Goal: Transaction & Acquisition: Purchase product/service

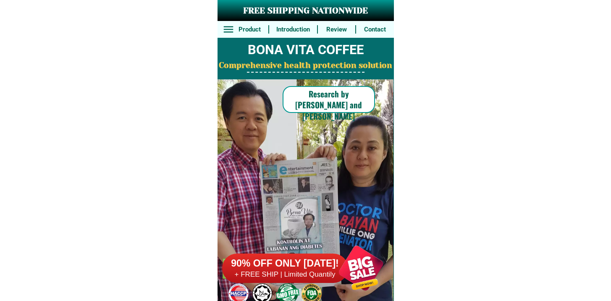
click at [282, 267] on h6 "90% OFF ONLY [DATE]!" at bounding box center [285, 264] width 126 height 13
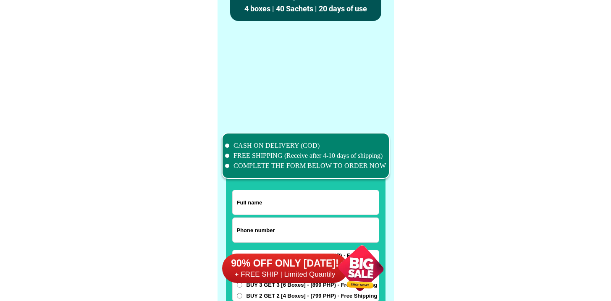
scroll to position [6530, 0]
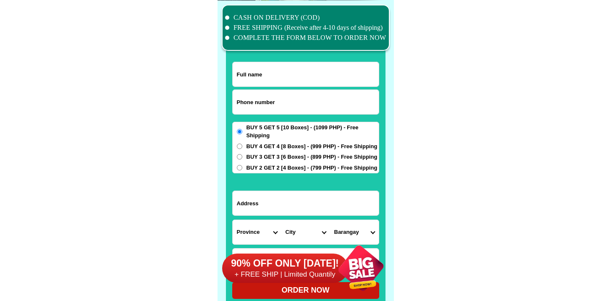
click at [245, 134] on label "BUY 5 GET 5 [10 Boxes] - (1099 PHP) - Free Shipping" at bounding box center [306, 132] width 146 height 16
click at [242, 134] on input "BUY 5 GET 5 [10 Boxes] - (1099 PHP) - Free Shipping" at bounding box center [239, 131] width 5 height 5
click at [256, 112] on input "Input phone_number" at bounding box center [306, 102] width 146 height 24
paste input "9305056597"
type input "09305056597"
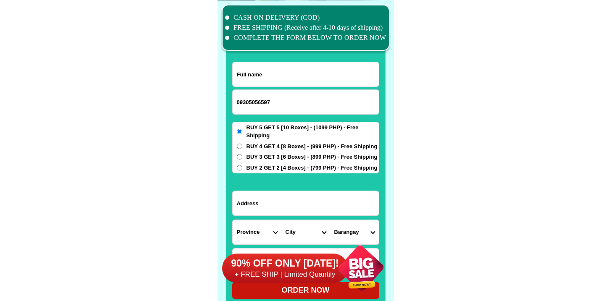
click at [275, 78] on input "Input full_name" at bounding box center [306, 74] width 146 height 24
paste input "Thelma Candelario"
type input "Thelma Candelario"
click at [283, 194] on input "Input address" at bounding box center [306, 203] width 146 height 24
paste input "209 f.Carillo st.Numancia"
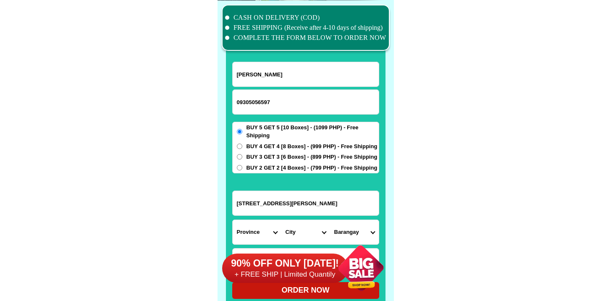
type input "209 f.Carillo st.Numancia"
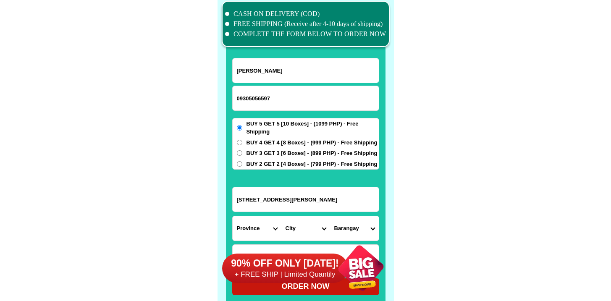
scroll to position [6634, 0]
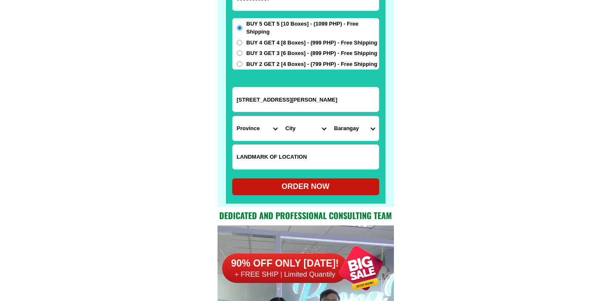
click at [270, 152] on input "Input LANDMARKOFLOCATION" at bounding box center [306, 157] width 146 height 24
paste input "Poblacion"
type input "Poblacion"
click at [255, 122] on select "Province [GEOGRAPHIC_DATA] [GEOGRAPHIC_DATA] [GEOGRAPHIC_DATA] [GEOGRAPHIC_DATA…" at bounding box center [257, 128] width 49 height 24
click at [233, 116] on select "Province [GEOGRAPHIC_DATA] [GEOGRAPHIC_DATA] [GEOGRAPHIC_DATA] [GEOGRAPHIC_DATA…" at bounding box center [257, 128] width 49 height 24
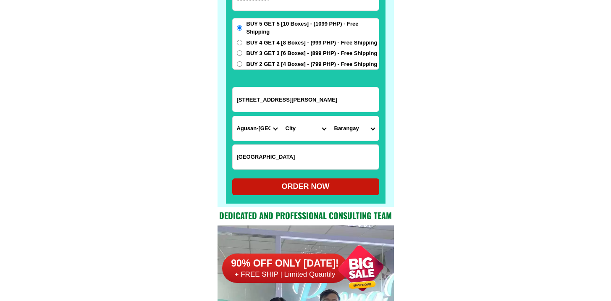
click at [262, 128] on select "Province [GEOGRAPHIC_DATA] [GEOGRAPHIC_DATA] [GEOGRAPHIC_DATA] [GEOGRAPHIC_DATA…" at bounding box center [257, 128] width 49 height 24
select select "63_595"
click at [233, 116] on select "Province [GEOGRAPHIC_DATA] [GEOGRAPHIC_DATA] [GEOGRAPHIC_DATA] [GEOGRAPHIC_DATA…" at bounding box center [257, 128] width 49 height 24
click at [300, 138] on select "City Aklan-balete Aklan-banga Aklan-malinao Altavas Batan Buruanga Ibajay Kalib…" at bounding box center [305, 128] width 49 height 24
select select "63_5959590"
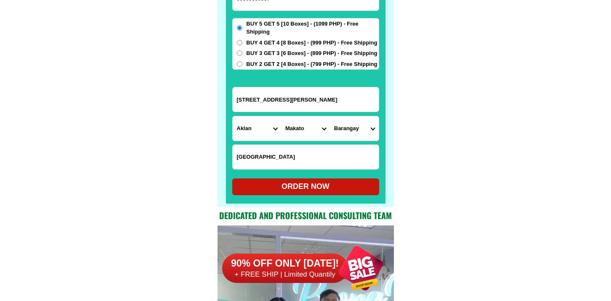
click at [281, 116] on select "City Aklan-balete Aklan-banga Aklan-malinao Altavas Batan Buruanga Ibajay Kalib…" at bounding box center [305, 128] width 49 height 24
click at [350, 142] on form "Thelma Candelario 09305056597 ORDER NOW 209 f.Carillo st.Numancia Province Abra…" at bounding box center [305, 76] width 147 height 237
click at [352, 135] on select "Barangay Agbalogo Aglucay Alibagon Bagong barrio Baybay Cabatanga Cajilo Calang…" at bounding box center [354, 128] width 49 height 24
click at [275, 105] on input "209 f.Carillo st.Numancia" at bounding box center [306, 99] width 146 height 24
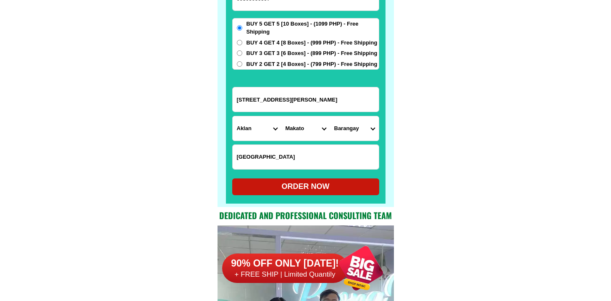
click at [275, 105] on input "209 f.Carillo st.Numancia" at bounding box center [306, 99] width 146 height 24
click at [352, 132] on select "Barangay Agbalogo Aglucay Alibagon Bagong barrio Baybay Cabatanga Cajilo Calang…" at bounding box center [354, 128] width 49 height 24
select select "63_59595907081"
click at [330, 116] on select "Barangay Agbalogo Aglucay Alibagon Bagong barrio Baybay Cabatanga Cajilo Calang…" at bounding box center [354, 128] width 49 height 24
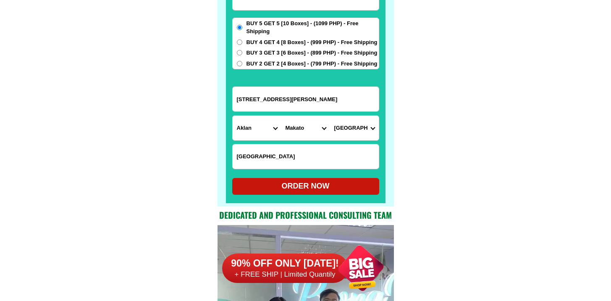
scroll to position [6636, 0]
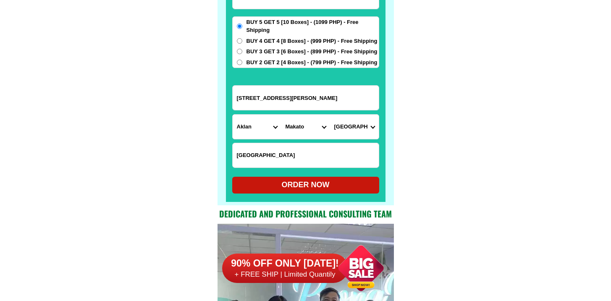
click at [301, 188] on div "ORDER NOW" at bounding box center [305, 184] width 147 height 11
type input "209 f.Carillo st.Numancia"
type input "Poblacion"
radio input "true"
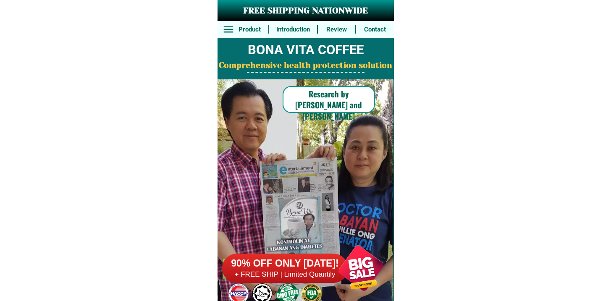
click at [321, 260] on h6 "90% OFF ONLY [DATE]!" at bounding box center [285, 264] width 126 height 13
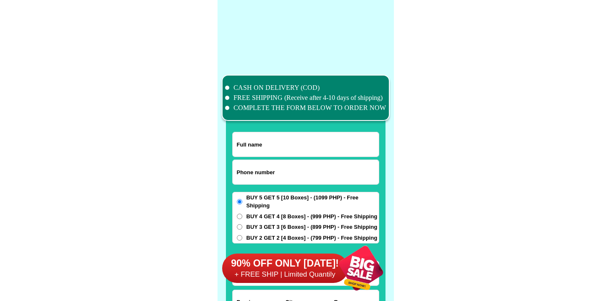
scroll to position [6530, 0]
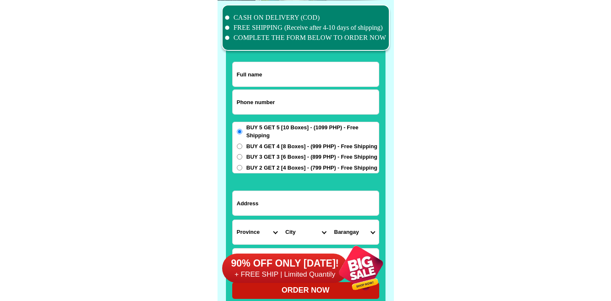
click at [295, 104] on input "Input phone_number" at bounding box center [306, 102] width 146 height 24
paste input "9664955821"
click at [241, 102] on input "0 9664955821" at bounding box center [306, 102] width 146 height 24
type input "09664955821"
click at [254, 68] on input "Input full_name" at bounding box center [306, 74] width 146 height 24
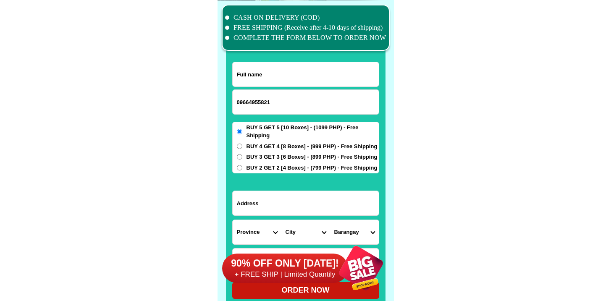
paste input "Lhay Generoso"
type input "Lhay Generoso"
drag, startPoint x: 268, startPoint y: 189, endPoint x: 274, endPoint y: 205, distance: 16.9
click at [269, 189] on form "Lhay Generoso 09664955821 ORDER NOW Province Abra Agusan-del-norte Agusan-del-s…" at bounding box center [305, 180] width 147 height 237
drag, startPoint x: 274, startPoint y: 205, endPoint x: 273, endPoint y: 198, distance: 7.2
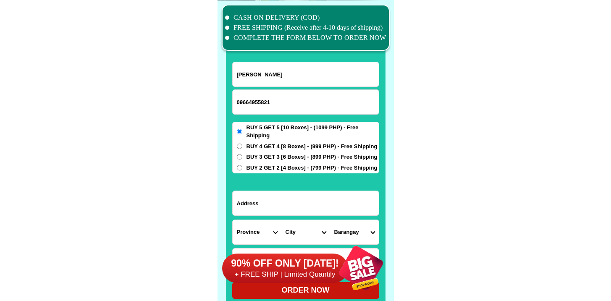
click at [274, 205] on input "Input address" at bounding box center [306, 203] width 146 height 24
paste input "170 Quirino St. phase 11-a, bahayang pag asa subd"
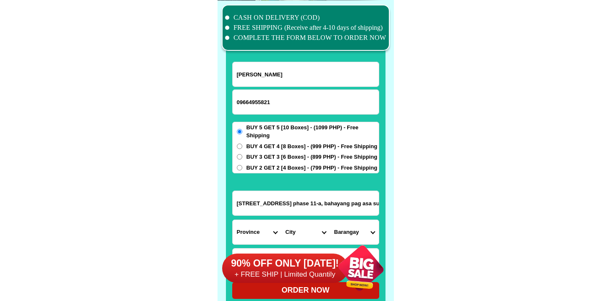
type input "170 Quirino St. phase 11-a, bahayang pag asa subd"
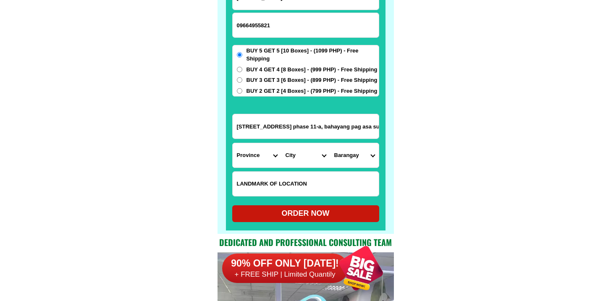
scroll to position [6651, 0]
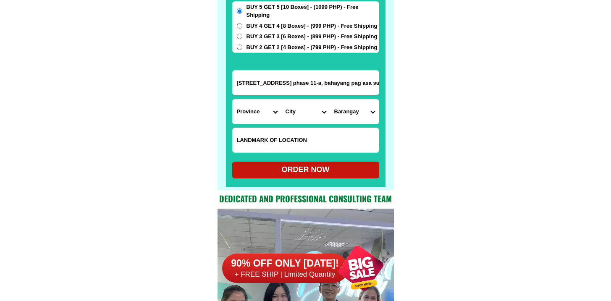
click at [297, 135] on input "Input LANDMARKOFLOCATION" at bounding box center [306, 140] width 146 height 24
paste input "Near alfa mart in quirino st"
type input "Near alfa mart in quirino st"
click at [267, 121] on form "Lhay Generoso 09664955821 ORDER NOW 170 Quirino St. phase 11-a, bahayang pag as…" at bounding box center [305, 59] width 147 height 237
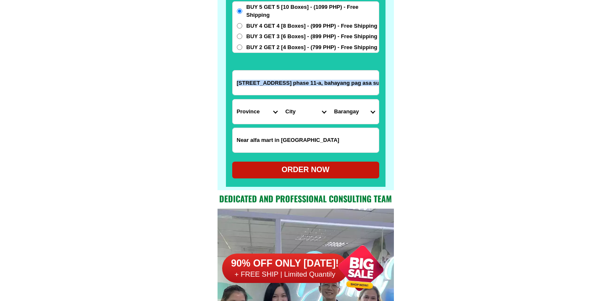
click at [263, 108] on select "Province [GEOGRAPHIC_DATA] [GEOGRAPHIC_DATA] [GEOGRAPHIC_DATA] [GEOGRAPHIC_DATA…" at bounding box center [257, 112] width 49 height 24
select select "63_826"
click at [233, 100] on select "Province [GEOGRAPHIC_DATA] [GEOGRAPHIC_DATA] [GEOGRAPHIC_DATA] [GEOGRAPHIC_DATA…" at bounding box center [257, 112] width 49 height 24
click at [302, 117] on select "City Alfonso Amadeo Bacoor Carmona Cavite-city Cavite-magallanes Cavite-rosario…" at bounding box center [305, 112] width 49 height 24
select select "63_8261588"
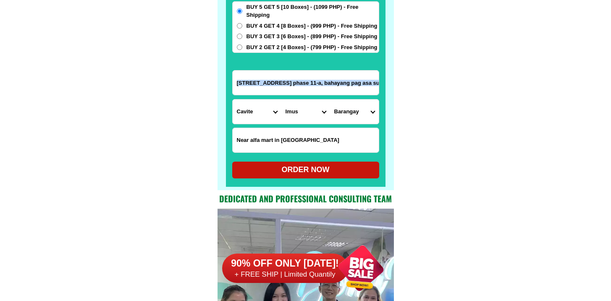
click at [281, 100] on select "City Alfonso Amadeo Bacoor Carmona Cavite-city Cavite-magallanes Cavite-rosario…" at bounding box center [305, 112] width 49 height 24
click at [347, 116] on select "Barangay Alapan i -a Alapan i -b Alapan i -c Alapan i-a Alapan i-b Alapan i-c A…" at bounding box center [354, 112] width 49 height 24
click at [336, 111] on select "Barangay Alapan i -a Alapan i -b Alapan i -c Alapan i-a Alapan i-b Alapan i-c A…" at bounding box center [354, 112] width 49 height 24
click at [370, 107] on select "Barangay Alapan i -a Alapan i -b Alapan i -c Alapan i-a Alapan i-b Alapan i-c A…" at bounding box center [354, 112] width 49 height 24
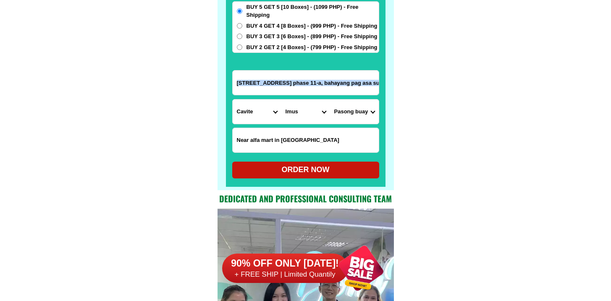
click at [330, 100] on select "Barangay Alapan i -a Alapan i -b Alapan i -c Alapan i-a Alapan i-b Alapan i-c A…" at bounding box center [354, 112] width 49 height 24
click at [339, 85] on input "170 Quirino St. phase 11-a, bahayang pag asa subd" at bounding box center [306, 83] width 146 height 24
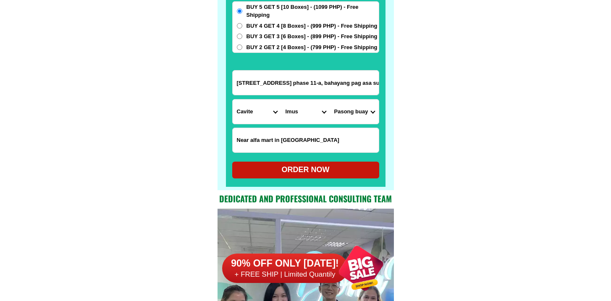
click at [339, 85] on input "170 Quirino St. phase 11-a, bahayang pag asa subd" at bounding box center [306, 83] width 146 height 24
click at [275, 138] on input "Near alfa mart in quirino st" at bounding box center [306, 140] width 146 height 24
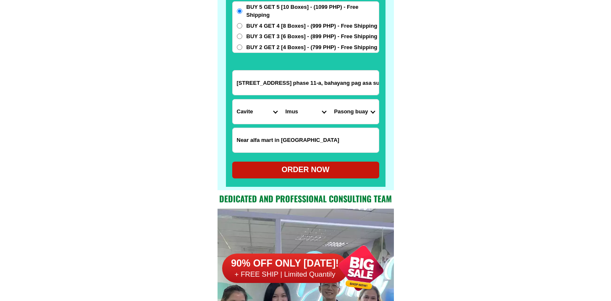
click at [360, 121] on select "Barangay Alapan i -a Alapan i -b Alapan i -c Alapan i-a Alapan i-b Alapan i-c A…" at bounding box center [354, 112] width 49 height 24
select select "63_82615881238"
click at [330, 100] on select "Barangay Alapan i -a Alapan i -b Alapan i -c Alapan i-a Alapan i-b Alapan i-c A…" at bounding box center [354, 112] width 49 height 24
click at [272, 163] on div "ORDER NOW" at bounding box center [305, 170] width 147 height 17
radio input "true"
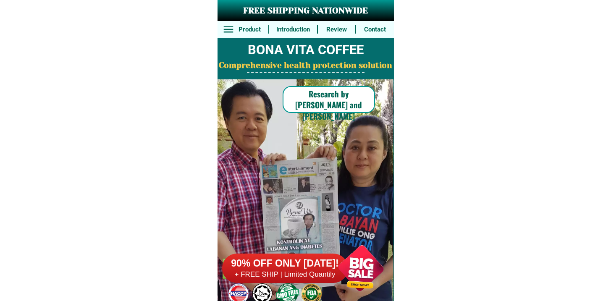
click at [333, 268] on div at bounding box center [361, 268] width 66 height 66
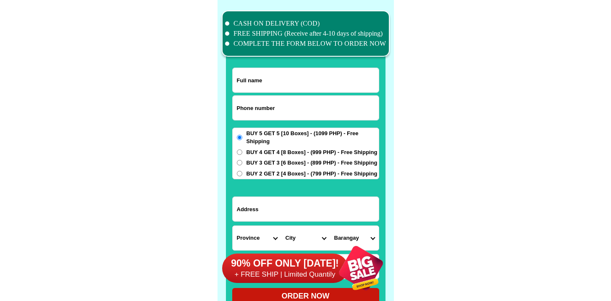
scroll to position [6530, 0]
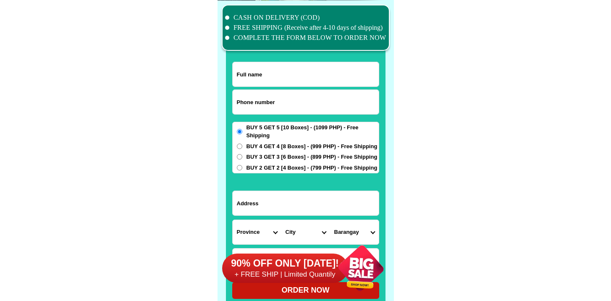
click at [256, 107] on input "Input phone_number" at bounding box center [306, 102] width 146 height 24
paste input "9357847640"
type input "09357847640"
click at [244, 79] on input "Input full_name" at bounding box center [306, 74] width 146 height 24
paste input "[PERSON_NAME] Globio"
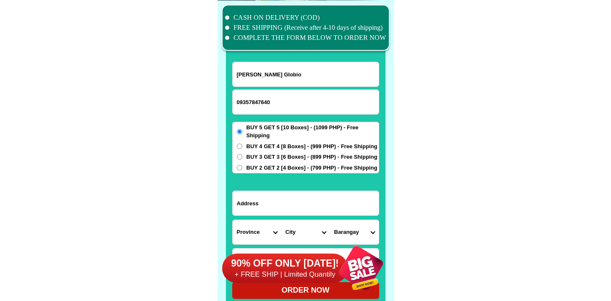
type input "[PERSON_NAME] Globio"
click at [280, 205] on input "Input address" at bounding box center [306, 203] width 146 height 24
paste input "Eastern Samar Salcedo matarinao"
type input "Eastern Samar Salcedo matarinao"
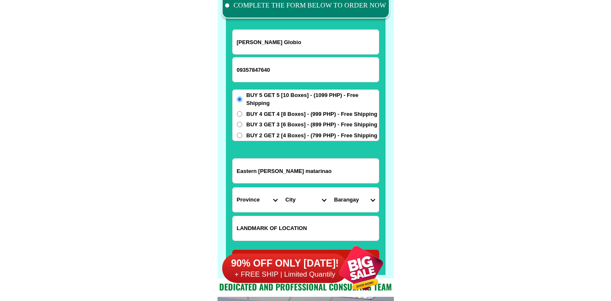
scroll to position [6577, 0]
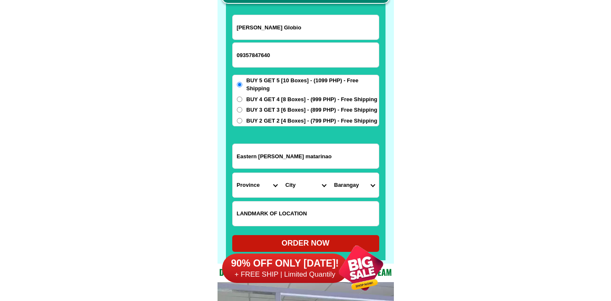
click at [284, 211] on input "Input LANDMARKOFLOCATION" at bounding box center [306, 214] width 146 height 24
paste input "Near Catholic Church"
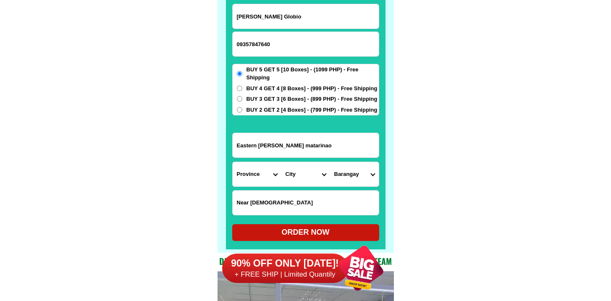
scroll to position [6590, 0]
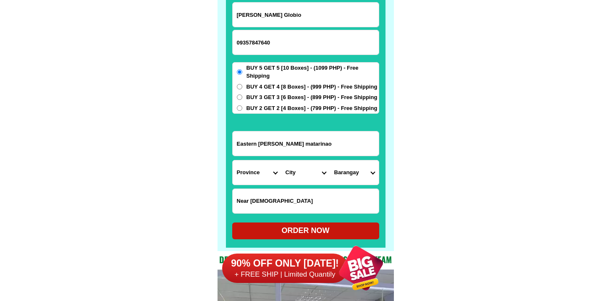
type input "Near Catholic Church"
click at [260, 181] on select "Province [GEOGRAPHIC_DATA] [GEOGRAPHIC_DATA] [GEOGRAPHIC_DATA] [GEOGRAPHIC_DATA…" at bounding box center [257, 172] width 49 height 24
select select "63_791"
click at [233, 160] on select "Province [GEOGRAPHIC_DATA] [GEOGRAPHIC_DATA] [GEOGRAPHIC_DATA] [GEOGRAPHIC_DATA…" at bounding box center [257, 172] width 49 height 24
click at [301, 167] on select "City Arteche Balangiga Balangkayan Borongan-city Can-avid Eastern-samar-dolores…" at bounding box center [305, 172] width 49 height 24
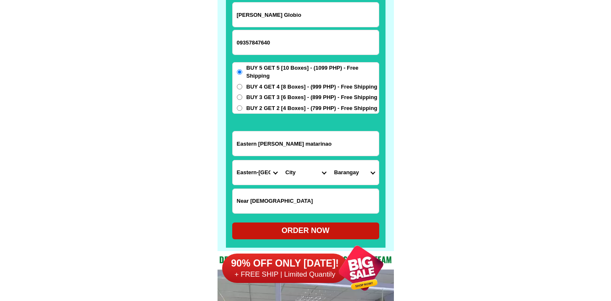
click at [297, 172] on select "City Arteche Balangiga Balangkayan Borongan-city Can-avid Eastern-samar-dolores…" at bounding box center [305, 172] width 49 height 24
select select "63_7914491"
click at [281, 160] on select "City Arteche Balangiga Balangkayan Borongan-city Can-avid Eastern-samar-dolores…" at bounding box center [305, 172] width 49 height 24
click at [361, 177] on select "Barangay Abejao Alog Asgad Bagtong Balud Barangay 1 (pob.) Barangay 10 (pob.) B…" at bounding box center [354, 172] width 49 height 24
select select "63_7914491516"
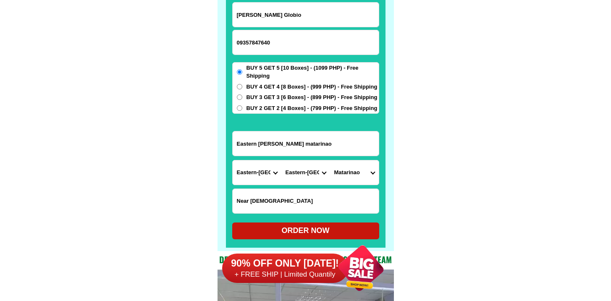
click at [330, 160] on select "Barangay Abejao Alog Asgad Bagtong Balud Barangay 1 (pob.) Barangay 10 (pob.) B…" at bounding box center [354, 172] width 49 height 24
click at [299, 224] on div "ORDER NOW" at bounding box center [305, 231] width 147 height 17
radio input "true"
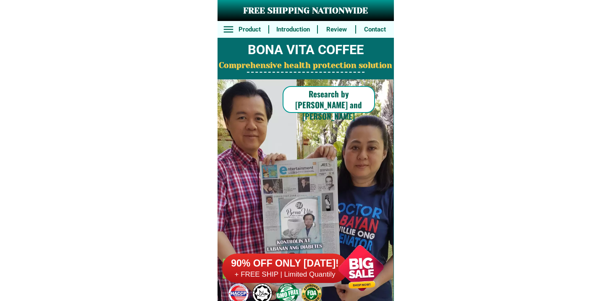
click at [339, 260] on div at bounding box center [361, 268] width 66 height 66
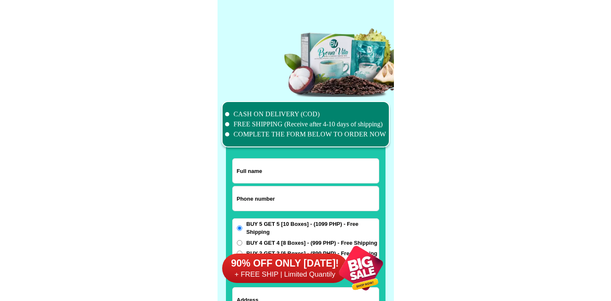
scroll to position [6530, 0]
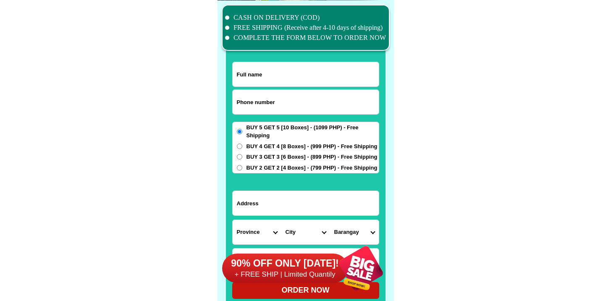
click at [283, 101] on input "Input phone_number" at bounding box center [306, 102] width 146 height 24
paste input "09284251603"
type input "09284251603"
click at [276, 77] on input "Input full_name" at bounding box center [306, 74] width 146 height 24
paste input "Nila Regulacion"
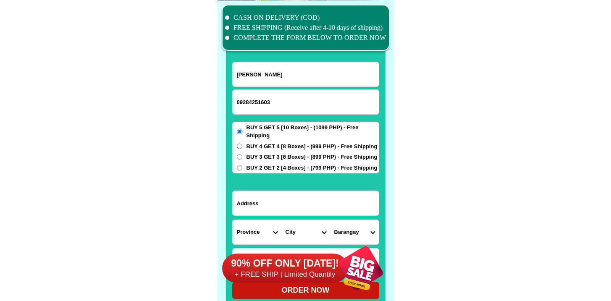
type input "Nila Regulacion"
click at [294, 161] on div "BUY 5 GET 5 [10 Boxes] - (1099 PHP) - Free Shipping BUY 4 GET 4 [8 Boxes] - (99…" at bounding box center [305, 148] width 147 height 52
click at [289, 168] on span "BUY 2 GET 2 [4 Boxes] - (799 PHP) - Free Shipping" at bounding box center [312, 168] width 131 height 8
click at [242, 168] on input "BUY 2 GET 2 [4 Boxes] - (799 PHP) - Free Shipping" at bounding box center [239, 167] width 5 height 5
radio input "true"
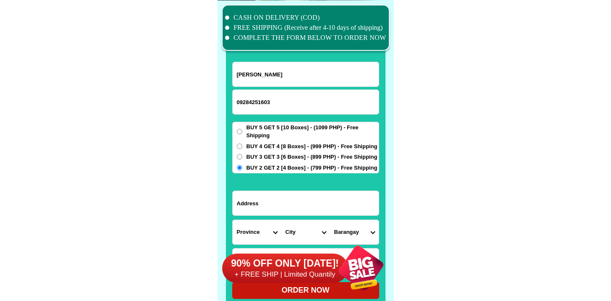
click at [290, 217] on form "Nila Regulacion 09284251603 ORDER NOW Province Abra Agusan-del-norte Agusan-del…" at bounding box center [305, 180] width 147 height 237
click at [301, 202] on input "Input address" at bounding box center [306, 203] width 146 height 24
paste input "Med.- 11- b tokwahan Imus, Cavite"
type input "Med.- 11- b tokwahan Imus, Cavite"
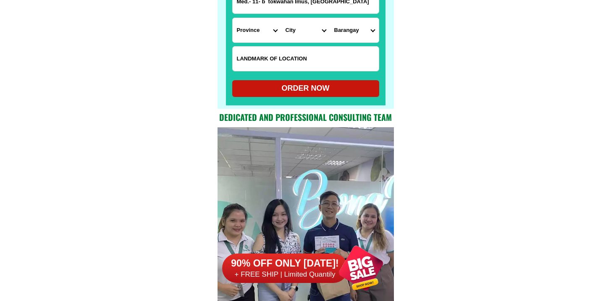
scroll to position [6670, 0]
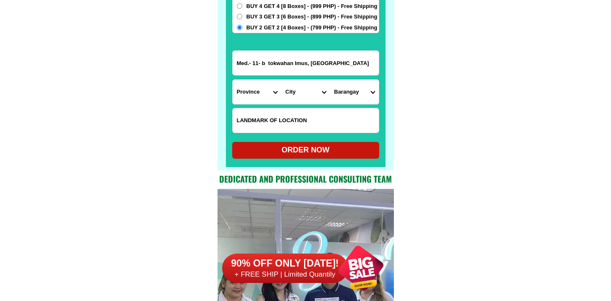
click at [257, 95] on select "Province [GEOGRAPHIC_DATA] [GEOGRAPHIC_DATA] [GEOGRAPHIC_DATA] [GEOGRAPHIC_DATA…" at bounding box center [257, 92] width 49 height 24
select select "63_826"
click at [233, 80] on select "Province [GEOGRAPHIC_DATA] [GEOGRAPHIC_DATA] [GEOGRAPHIC_DATA] [GEOGRAPHIC_DATA…" at bounding box center [257, 92] width 49 height 24
click at [295, 92] on select "City Alfonso Amadeo Bacoor Carmona Cavite-city Cavite-magallanes Cavite-rosario…" at bounding box center [305, 92] width 49 height 24
select select "63_8261588"
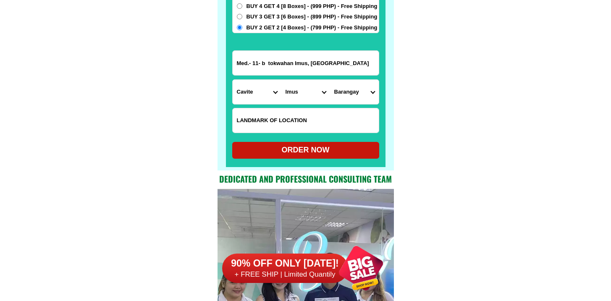
click at [281, 80] on select "City Alfonso Amadeo Bacoor Carmona Cavite-city Cavite-magallanes Cavite-rosario…" at bounding box center [305, 92] width 49 height 24
click at [357, 89] on select "Barangay Alapan i -a Alapan i -b Alapan i -c Alapan i-a Alapan i-b Alapan i-c A…" at bounding box center [354, 92] width 49 height 24
click at [275, 63] on input "Med.- 11- b tokwahan Imus, Cavite" at bounding box center [306, 63] width 146 height 24
click at [333, 86] on select "Barangay Alapan i -a Alapan i -b Alapan i -c Alapan i-a Alapan i-b Alapan i-c A…" at bounding box center [354, 92] width 49 height 24
click at [351, 95] on select "Barangay Alapan i -a Alapan i -b Alapan i -c Alapan i-a Alapan i-b Alapan i-c A…" at bounding box center [354, 92] width 49 height 24
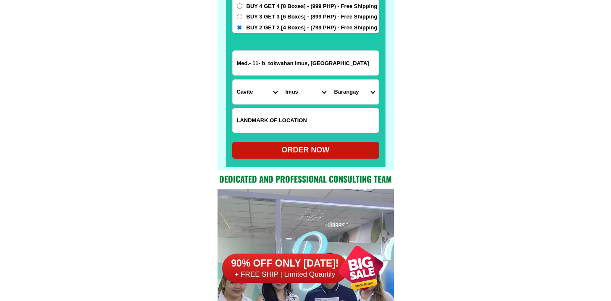
select select "63_82615885631"
click at [330, 80] on select "Barangay Alapan i -a Alapan i -b Alapan i -c Alapan i-a Alapan i-b Alapan i-c A…" at bounding box center [354, 92] width 49 height 24
click at [307, 151] on div "ORDER NOW" at bounding box center [305, 150] width 147 height 11
radio input "true"
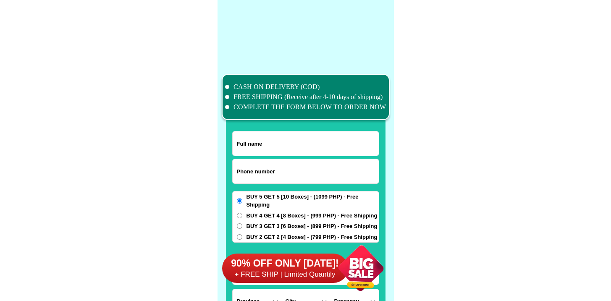
scroll to position [6530, 0]
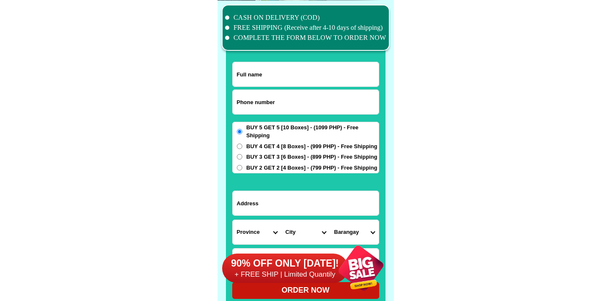
click at [279, 94] on input "Input phone_number" at bounding box center [306, 102] width 146 height 24
paste input "09759665535"
type input "09759665535"
click at [294, 67] on input "Input full_name" at bounding box center [306, 74] width 146 height 24
paste input "[PERSON_NAME]"
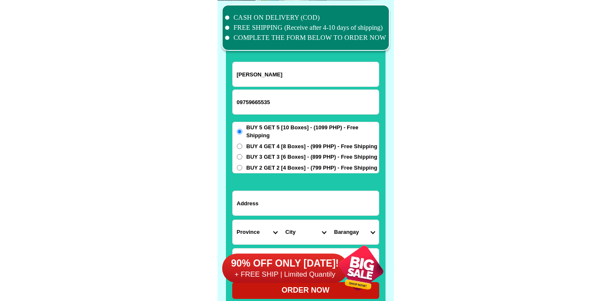
type input "[PERSON_NAME]"
click at [292, 210] on input "Input address" at bounding box center [306, 203] width 146 height 24
paste input "Near [GEOGRAPHIC_DATA]"
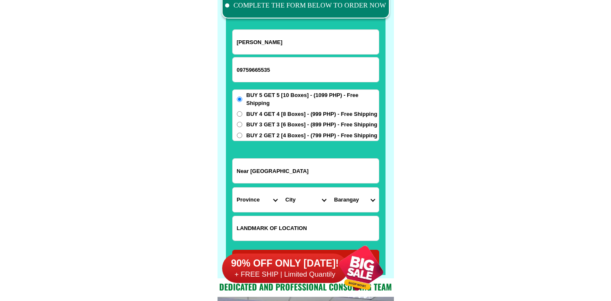
scroll to position [6581, 0]
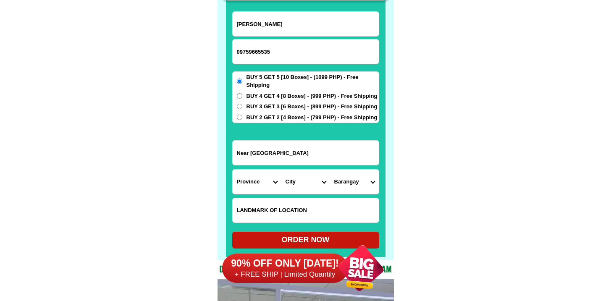
type input "Near [GEOGRAPHIC_DATA]"
click at [252, 186] on select "Province [GEOGRAPHIC_DATA] [GEOGRAPHIC_DATA] [GEOGRAPHIC_DATA] [GEOGRAPHIC_DATA…" at bounding box center [257, 182] width 49 height 24
select select "63_869"
click at [233, 170] on select "Province [GEOGRAPHIC_DATA] [GEOGRAPHIC_DATA] [GEOGRAPHIC_DATA] [GEOGRAPHIC_DATA…" at bounding box center [257, 182] width 49 height 24
click at [282, 177] on select "City Abulug Allacapan Amulung Aparri Baggao Ballesteros Buguey Cagayan-alcala C…" at bounding box center [305, 182] width 49 height 24
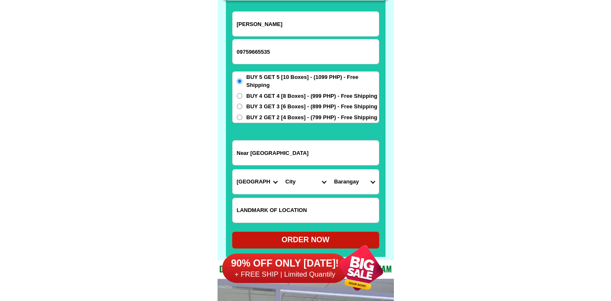
click at [305, 189] on select "City Abulug Allacapan Amulung Aparri Baggao Ballesteros Buguey Cagayan-alcala C…" at bounding box center [305, 182] width 49 height 24
select select "63_869963"
click at [281, 170] on select "City Abulug Allacapan Amulung Aparri Baggao Ballesteros Buguey Cagayan-alcala C…" at bounding box center [305, 182] width 49 height 24
click at [364, 197] on form "Esther Cordon 09759665535 ORDER NOW Near City Mall Province Abra Agusan-del-nor…" at bounding box center [305, 129] width 147 height 237
click at [360, 187] on select "Barangay Annafunan east Annafunan west Atulayan norte Atulayan sur Bagay Buntun…" at bounding box center [354, 182] width 49 height 24
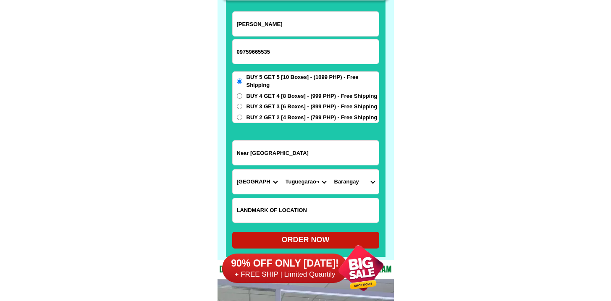
select select "63_8699634556"
click at [330, 170] on select "Barangay Annafunan east Annafunan west Atulayan norte Atulayan sur Bagay Buntun…" at bounding box center [354, 182] width 49 height 24
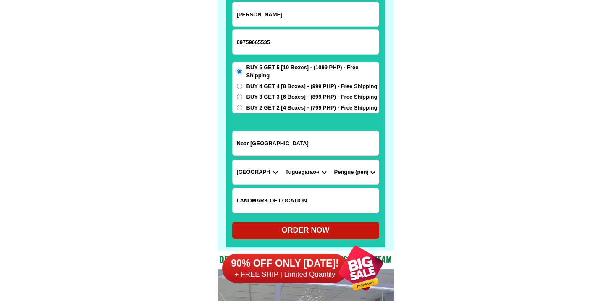
scroll to position [6606, 0]
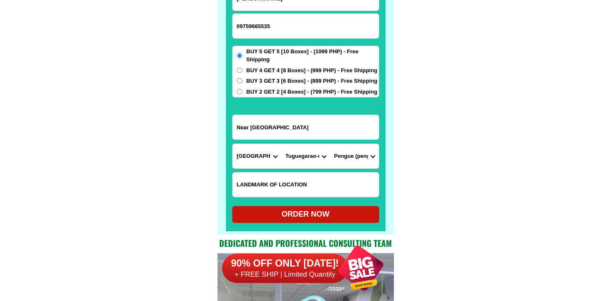
click at [300, 212] on div "ORDER NOW" at bounding box center [305, 214] width 147 height 11
radio input "true"
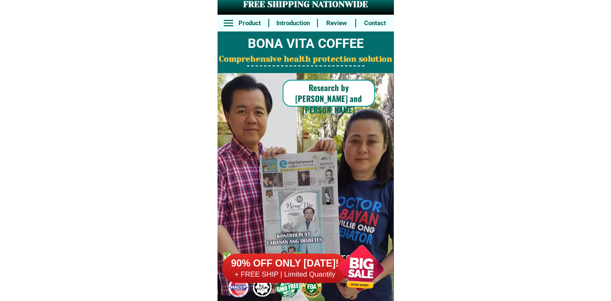
click at [275, 265] on h6 "90% OFF ONLY [DATE]!" at bounding box center [285, 264] width 126 height 13
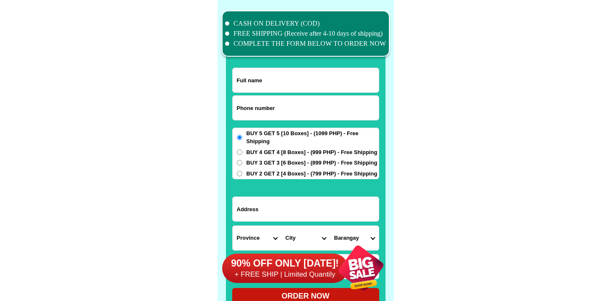
scroll to position [6530, 0]
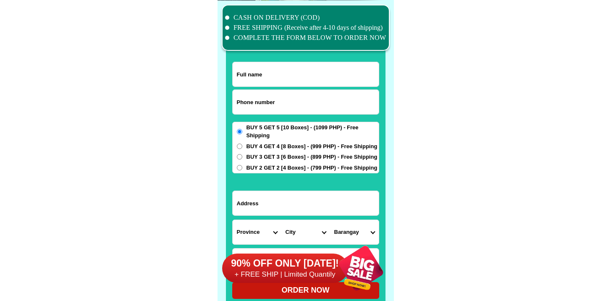
click at [312, 95] on input "Input phone_number" at bounding box center [306, 102] width 146 height 24
paste input "09167034423"
type input "09167034423"
click at [288, 60] on div at bounding box center [306, 159] width 160 height 295
click at [290, 69] on input "Input full_name" at bounding box center [306, 74] width 146 height 24
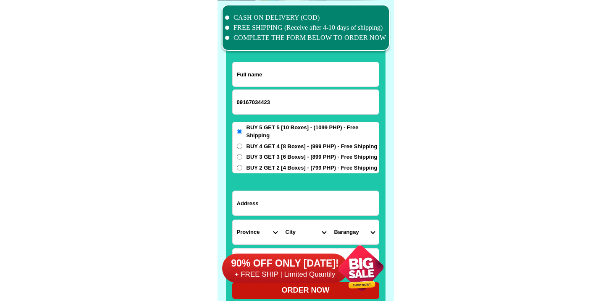
paste input "Margie Serote"
type input "Margie Serote"
click at [288, 201] on input "Input address" at bounding box center [306, 203] width 146 height 24
paste input "1224 españa blvd. Sampaloc, manila"
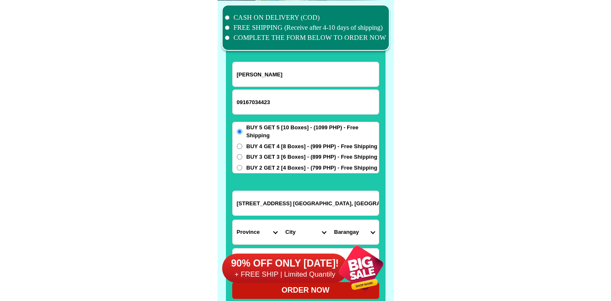
type input "1224 españa blvd. Sampaloc, manila"
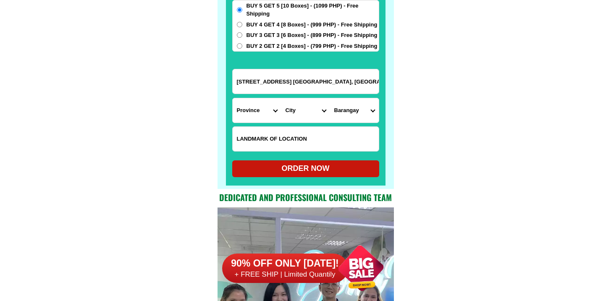
click at [280, 136] on input "Input LANDMARKOFLOCATION" at bounding box center [306, 139] width 146 height 24
paste input "Beside Uncle John"
type input "Beside Uncle John"
click at [255, 105] on select "Province [GEOGRAPHIC_DATA] [GEOGRAPHIC_DATA][PERSON_NAME][GEOGRAPHIC_DATA][GEOG…" at bounding box center [257, 110] width 49 height 24
select select "63_219"
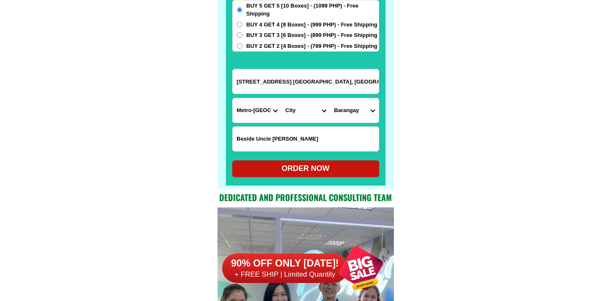
click at [233, 98] on select "Province [GEOGRAPHIC_DATA] [GEOGRAPHIC_DATA][PERSON_NAME][GEOGRAPHIC_DATA][GEOG…" at bounding box center [257, 110] width 49 height 24
click at [305, 95] on form "Margie Serote 09167034423 ORDER NOW 1224 españa blvd. Sampaloc, manila Province…" at bounding box center [305, 58] width 147 height 237
click at [306, 102] on select "City Binondo CALOOCAN Ermita Intramuros Las-pinas Makati Malabon-city Malate Ma…" at bounding box center [305, 110] width 49 height 24
select select "63_2194856"
click at [281, 98] on select "City Binondo CALOOCAN Ermita Intramuros Las-pinas Makati Malabon-city Malate Ma…" at bounding box center [305, 110] width 49 height 24
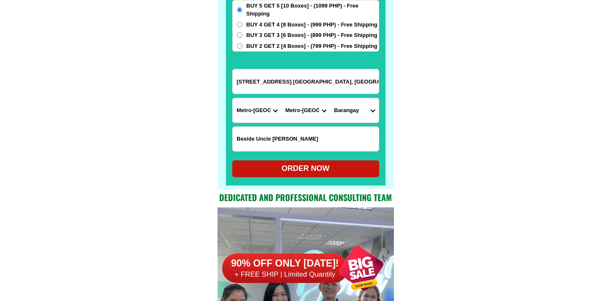
click at [317, 89] on input "1224 españa blvd. Sampaloc, manila" at bounding box center [306, 81] width 146 height 24
click at [290, 139] on input "Beside Uncle John" at bounding box center [306, 139] width 146 height 24
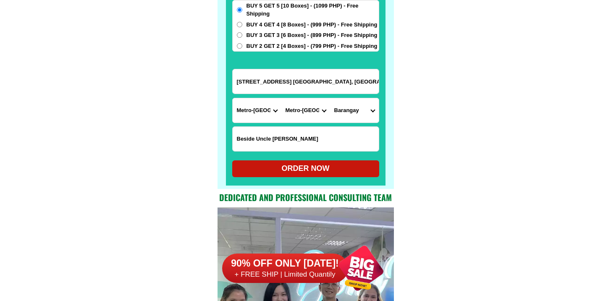
click at [290, 139] on input "Beside Uncle John" at bounding box center [306, 139] width 146 height 24
click at [361, 107] on select "Barangay Barangay 395 Barangay 396 Barangay 397 Barangay 398 Barangay 399 Baran…" at bounding box center [354, 110] width 49 height 24
click at [357, 114] on select "Barangay Barangay 395 Barangay 396 Barangay 397 Barangay 398 Barangay 399 Baran…" at bounding box center [354, 110] width 49 height 24
select select "63_21948566541"
click at [330, 98] on select "Barangay Barangay 395 Barangay 396 Barangay 397 Barangay 398 Barangay 399 Baran…" at bounding box center [354, 110] width 49 height 24
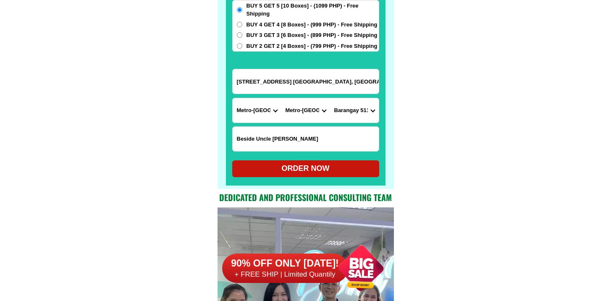
click at [304, 175] on div "ORDER NOW" at bounding box center [305, 168] width 147 height 17
radio input "true"
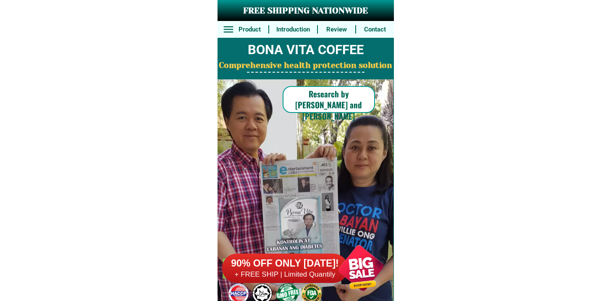
click at [301, 267] on h6 "90% OFF ONLY [DATE]!" at bounding box center [285, 264] width 126 height 13
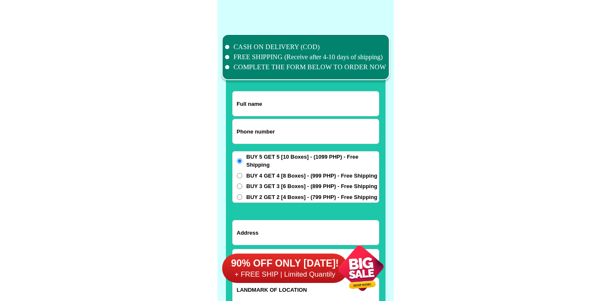
scroll to position [6530, 0]
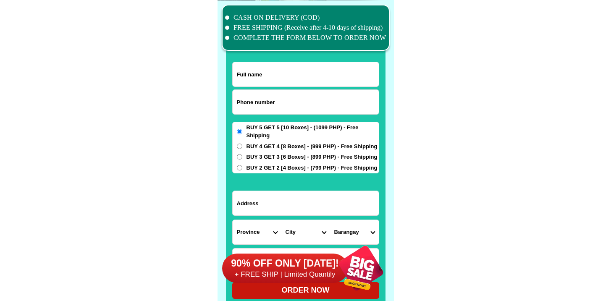
click at [288, 112] on input "Input phone_number" at bounding box center [306, 102] width 146 height 24
paste input "09772060720"
type input "09772060720"
click at [263, 71] on input "Input full_name" at bounding box center [306, 74] width 146 height 24
paste input "[PERSON_NAME]"
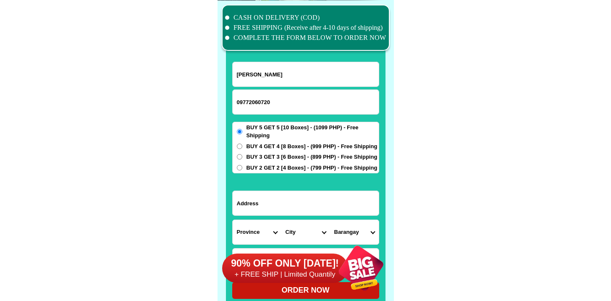
type input "[PERSON_NAME]"
click at [277, 201] on input "Input address" at bounding box center [306, 203] width 146 height 24
paste input "Sulok bagna [GEOGRAPHIC_DATA]"
type input "Sulok bagna [GEOGRAPHIC_DATA]"
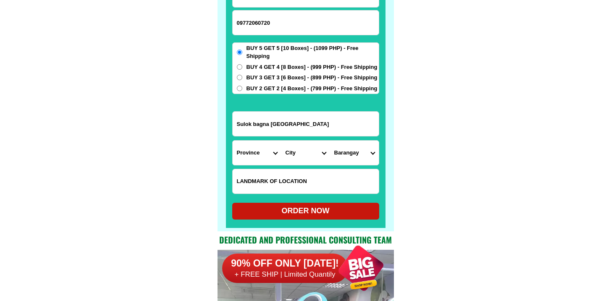
scroll to position [6661, 0]
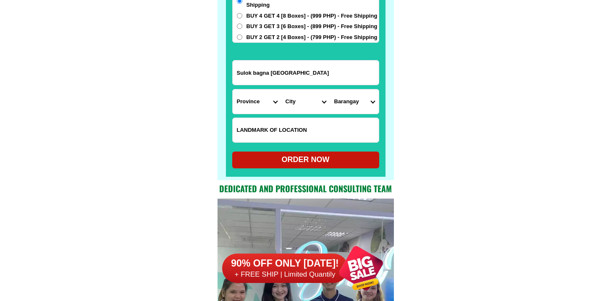
click at [287, 131] on input "Input LANDMARKOFLOCATION" at bounding box center [306, 130] width 146 height 24
paste input "Pag bba ng [PERSON_NAME] atlag pangalawang kanto gawing kaliwa"
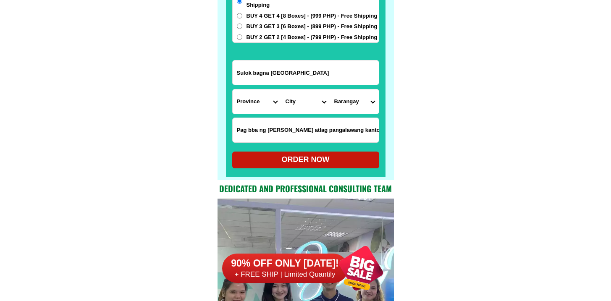
scroll to position [0, 14]
type input "Pag bba ng [PERSON_NAME] atlag pangalawang kanto gawing kaliwa"
click at [253, 109] on select "Province [GEOGRAPHIC_DATA] [GEOGRAPHIC_DATA] [GEOGRAPHIC_DATA] [GEOGRAPHIC_DATA…" at bounding box center [257, 101] width 49 height 24
select select "63_761"
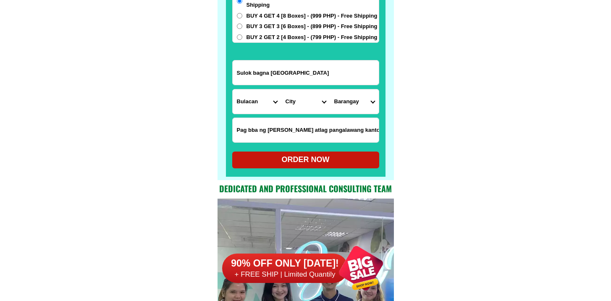
click at [233, 89] on select "Province [GEOGRAPHIC_DATA] [GEOGRAPHIC_DATA] [GEOGRAPHIC_DATA] [GEOGRAPHIC_DATA…" at bounding box center [257, 101] width 49 height 24
click at [302, 101] on select "City Angat Balagtas Baliuag Bocaue Bulacan Bulacan-hagonoy Bulacan-plaridel Bul…" at bounding box center [305, 101] width 49 height 24
click at [285, 113] on select "City Angat Balagtas Baliuag Bocaue Bulacan Bulacan-hagonoy Bulacan-plaridel Bul…" at bounding box center [305, 101] width 49 height 24
select select "63_7612858"
click at [281, 89] on select "City Angat Balagtas Baliuag Bocaue Bulacan Bulacan-hagonoy Bulacan-plaridel Bul…" at bounding box center [305, 101] width 49 height 24
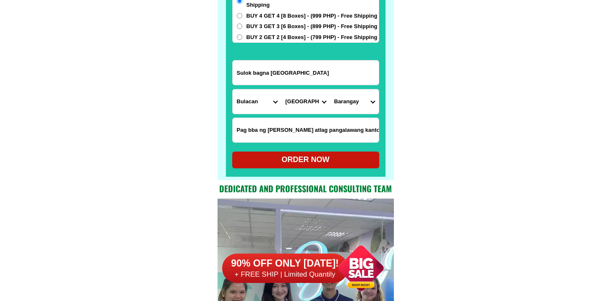
click at [367, 90] on select "Barangay Anilao Atlag Babatnin Bagna Bagong bayan Balayong Balite Bangkal Barih…" at bounding box center [354, 101] width 49 height 24
select select "63_761285815"
click at [330, 89] on select "Barangay Anilao Atlag Babatnin Bagna Bagong bayan Balayong Balite Bangkal Barih…" at bounding box center [354, 101] width 49 height 24
click at [313, 160] on div "ORDER NOW" at bounding box center [305, 159] width 147 height 11
radio input "true"
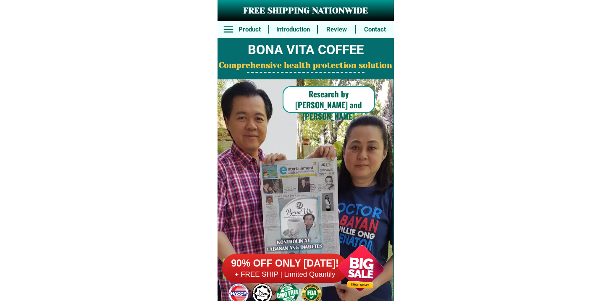
click at [287, 255] on div at bounding box center [285, 268] width 126 height 29
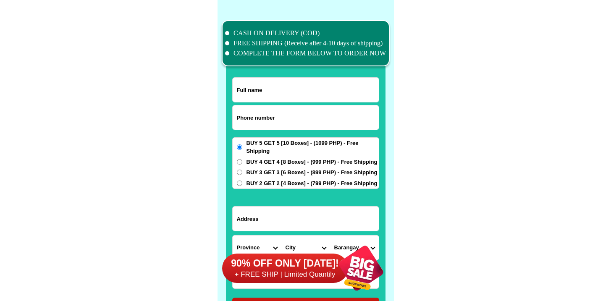
scroll to position [6530, 0]
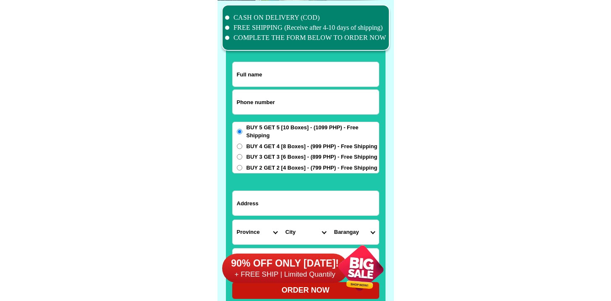
click at [275, 95] on input "Input phone_number" at bounding box center [306, 102] width 146 height 24
paste input "9217059846"
click at [238, 102] on input "9217059846" at bounding box center [306, 102] width 146 height 24
type input "09217059846"
click at [250, 73] on input "Input full_name" at bounding box center [306, 74] width 146 height 24
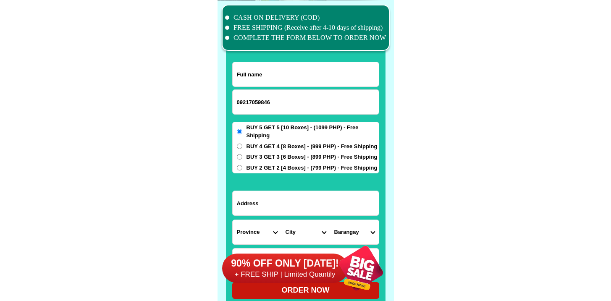
paste input "Danilo figueroa"
type input "Danilo figueroa"
click at [290, 203] on input "Input address" at bounding box center [306, 203] width 146 height 24
paste input "Bgy zone4 rosales pangasinan"
type input "Bgy zone4 rosales pangasinan"
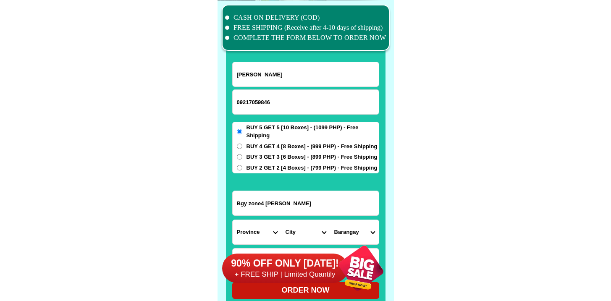
click at [258, 146] on span "BUY 4 GET 4 [8 Boxes] - (999 PHP) - Free Shipping" at bounding box center [312, 146] width 131 height 8
click at [242, 146] on input "BUY 4 GET 4 [8 Boxes] - (999 PHP) - Free Shipping" at bounding box center [239, 146] width 5 height 5
radio input "true"
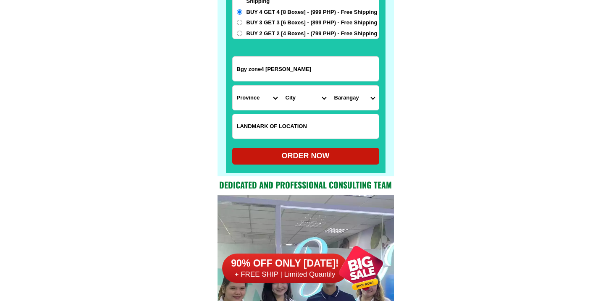
scroll to position [6669, 0]
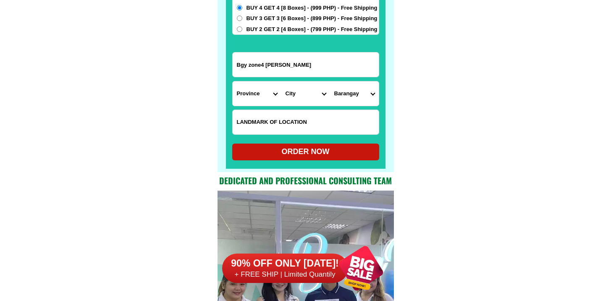
click at [290, 118] on input "Input LANDMARKOFLOCATION" at bounding box center [306, 122] width 146 height 24
paste input "Beside fjm trading"
type input "Beside fjm trading"
click at [252, 98] on select "Province [GEOGRAPHIC_DATA] [GEOGRAPHIC_DATA][PERSON_NAME][GEOGRAPHIC_DATA][GEOG…" at bounding box center [257, 93] width 49 height 24
select select "63_247"
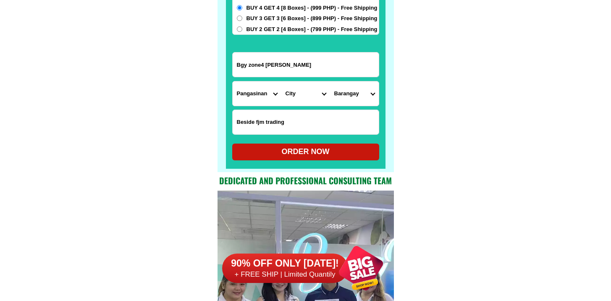
click at [233, 81] on select "Province [GEOGRAPHIC_DATA] [GEOGRAPHIC_DATA][PERSON_NAME][GEOGRAPHIC_DATA][GEOG…" at bounding box center [257, 93] width 49 height 24
click at [294, 98] on select "City Agno Aguilar Alaminos-city Asingan Balungao Bani Basista Bautista Bayamban…" at bounding box center [305, 93] width 49 height 24
select select "63_2478544"
click at [281, 81] on select "City Agno Aguilar Alaminos-city Asingan Balungao Bani Basista Bautista Bayamban…" at bounding box center [305, 93] width 49 height 24
click at [349, 92] on select "Barangay Acop Bakitbakit Balingcanaway Cabalaoangan norte Cabalaoangan sur Cala…" at bounding box center [354, 93] width 49 height 24
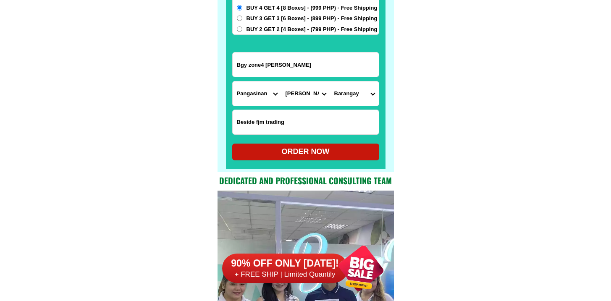
select select "63_24785444897"
click at [330, 81] on select "Barangay Acop Bakitbakit Balingcanaway Cabalaoangan norte Cabalaoangan sur Cala…" at bounding box center [354, 93] width 49 height 24
click at [278, 150] on div "ORDER NOW" at bounding box center [305, 151] width 147 height 11
radio input "true"
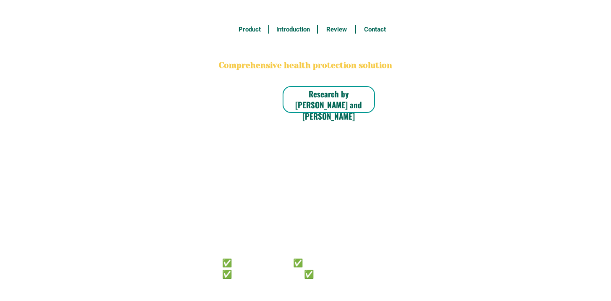
radio input "true"
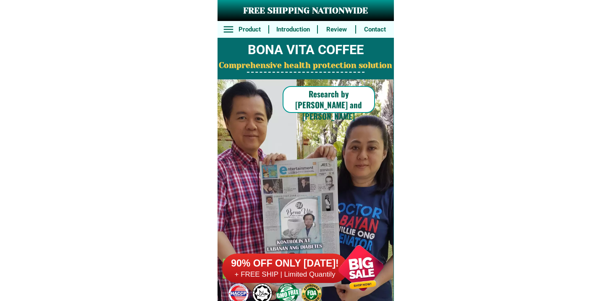
click at [304, 264] on h6 "90% OFF ONLY [DATE]!" at bounding box center [285, 264] width 126 height 13
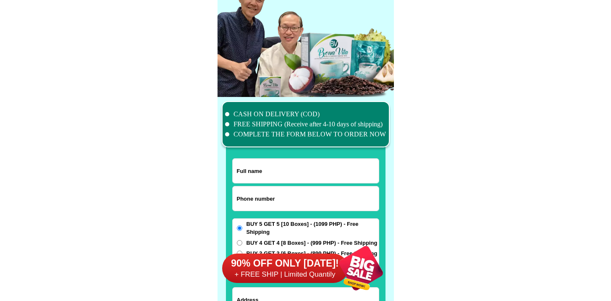
scroll to position [6530, 0]
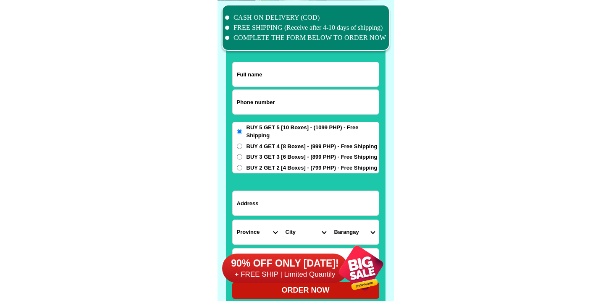
click at [256, 103] on input "Input phone_number" at bounding box center [306, 102] width 146 height 24
paste input "9096217682"
type input "09096217682"
click at [254, 80] on input "Input full_name" at bounding box center [306, 74] width 146 height 24
paste input "[PERSON_NAME] [PERSON_NAME]"
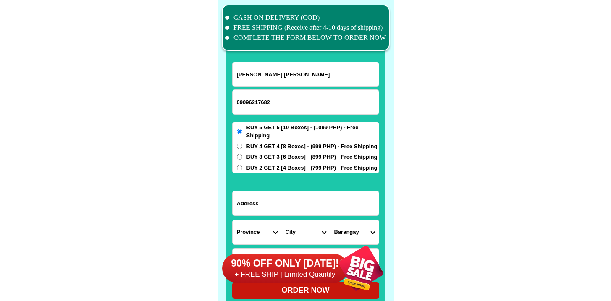
type input "[PERSON_NAME] [PERSON_NAME]"
click at [278, 198] on input "Input address" at bounding box center [306, 203] width 146 height 24
paste input "[STREET_ADDRESS][PERSON_NAME] [GEOGRAPHIC_DATA], [GEOGRAPHIC_DATA][PERSON_NAME]"
type input "[STREET_ADDRESS][PERSON_NAME] [GEOGRAPHIC_DATA], [GEOGRAPHIC_DATA][PERSON_NAME]"
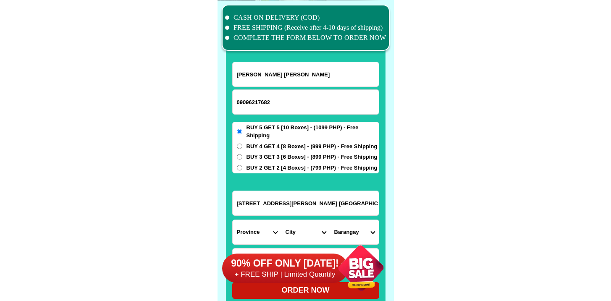
scroll to position [6554, 0]
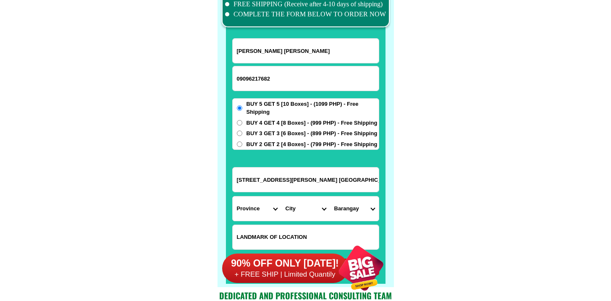
click at [277, 228] on input "Input LANDMARKOFLOCATION" at bounding box center [306, 237] width 146 height 24
paste input "Gasole"
type input "Gasole"
click at [258, 210] on select "Province [GEOGRAPHIC_DATA] [GEOGRAPHIC_DATA][PERSON_NAME][GEOGRAPHIC_DATA][GEOG…" at bounding box center [257, 209] width 49 height 24
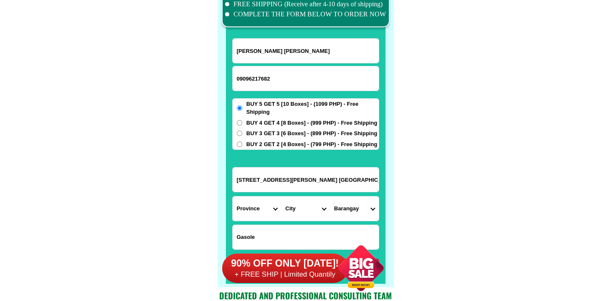
click at [250, 225] on input "Gasole" at bounding box center [306, 237] width 146 height 24
click at [251, 215] on select "Province [GEOGRAPHIC_DATA] [GEOGRAPHIC_DATA][PERSON_NAME][GEOGRAPHIC_DATA][GEOG…" at bounding box center [257, 209] width 49 height 24
select select "63_904"
click at [233, 197] on select "Province [GEOGRAPHIC_DATA] [GEOGRAPHIC_DATA][PERSON_NAME][GEOGRAPHIC_DATA][GEOG…" at bounding box center [257, 209] width 49 height 24
click at [294, 205] on select "City" at bounding box center [305, 209] width 49 height 24
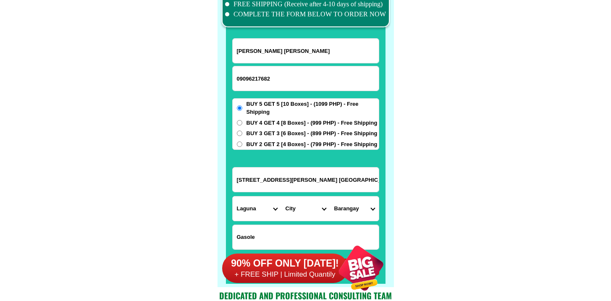
select select "63_9046104"
click at [281, 197] on select "City [GEOGRAPHIC_DATA] [GEOGRAPHIC_DATA]-city [GEOGRAPHIC_DATA] [GEOGRAPHIC_DAT…" at bounding box center [305, 209] width 49 height 24
click at [352, 206] on select "Barangay Atisan Bagong bayan ii-a (pob.) Bagong pook vi-c (pob.) BARANGAY I-A (…" at bounding box center [354, 209] width 49 height 24
click at [339, 204] on select "Barangay Atisan Bagong bayan ii-a (pob.) Bagong pook vi-c (pob.) BARANGAY I-A (…" at bounding box center [354, 209] width 49 height 24
select select "63_90461048876"
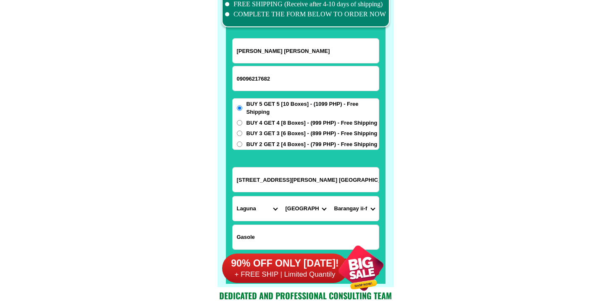
click at [330, 197] on select "Barangay Atisan Bagong bayan ii-a (pob.) Bagong pook vi-c (pob.) BARANGAY I-A (…" at bounding box center [354, 209] width 49 height 24
click at [365, 209] on select "Barangay Atisan Bagong bayan ii-a (pob.) Bagong pook vi-c (pob.) BARANGAY I-A (…" at bounding box center [354, 209] width 49 height 24
click at [362, 206] on select "Barangay Atisan Bagong bayan ii-a (pob.) Bagong pook vi-c (pob.) BARANGAY I-A (…" at bounding box center [354, 209] width 49 height 24
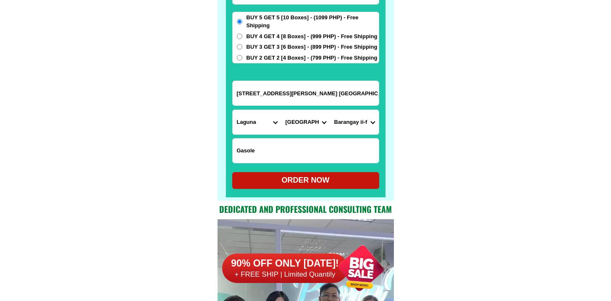
scroll to position [6640, 0]
click at [281, 191] on div at bounding box center [306, 49] width 160 height 295
click at [284, 184] on div "ORDER NOW" at bounding box center [305, 180] width 147 height 11
type input "[STREET_ADDRESS][PERSON_NAME] [GEOGRAPHIC_DATA], [GEOGRAPHIC_DATA][PERSON_NAME]"
radio input "true"
